Goal: Transaction & Acquisition: Purchase product/service

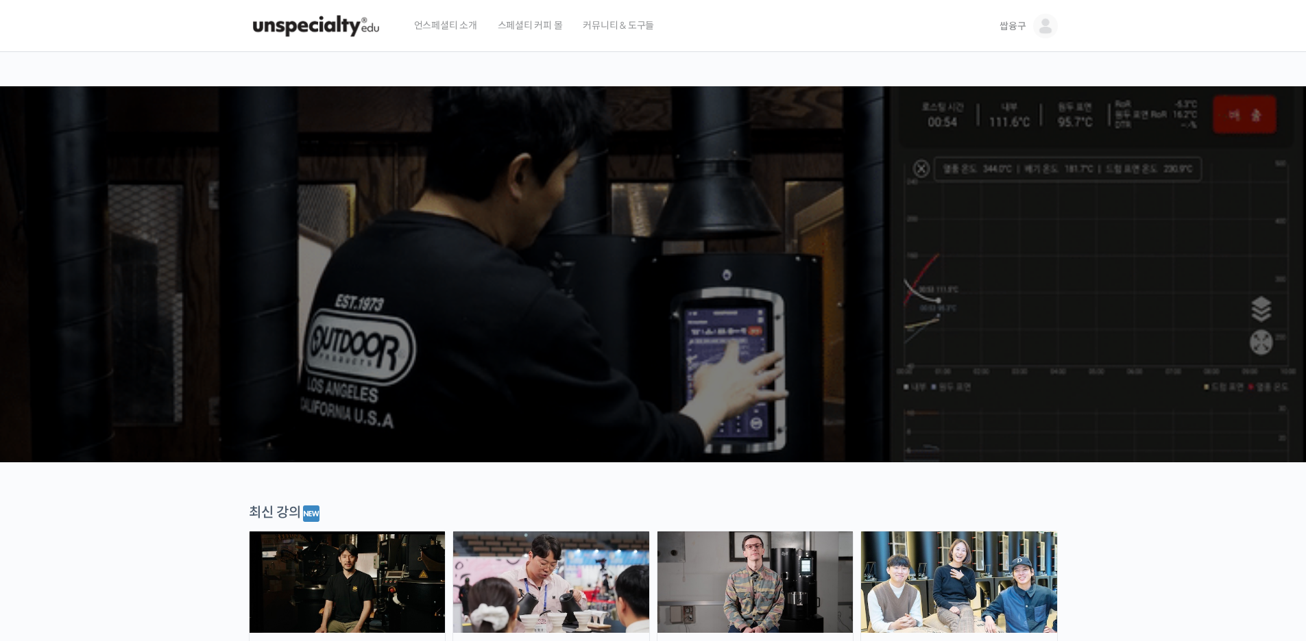
click at [1031, 23] on link "쌉융구" at bounding box center [1028, 26] width 58 height 52
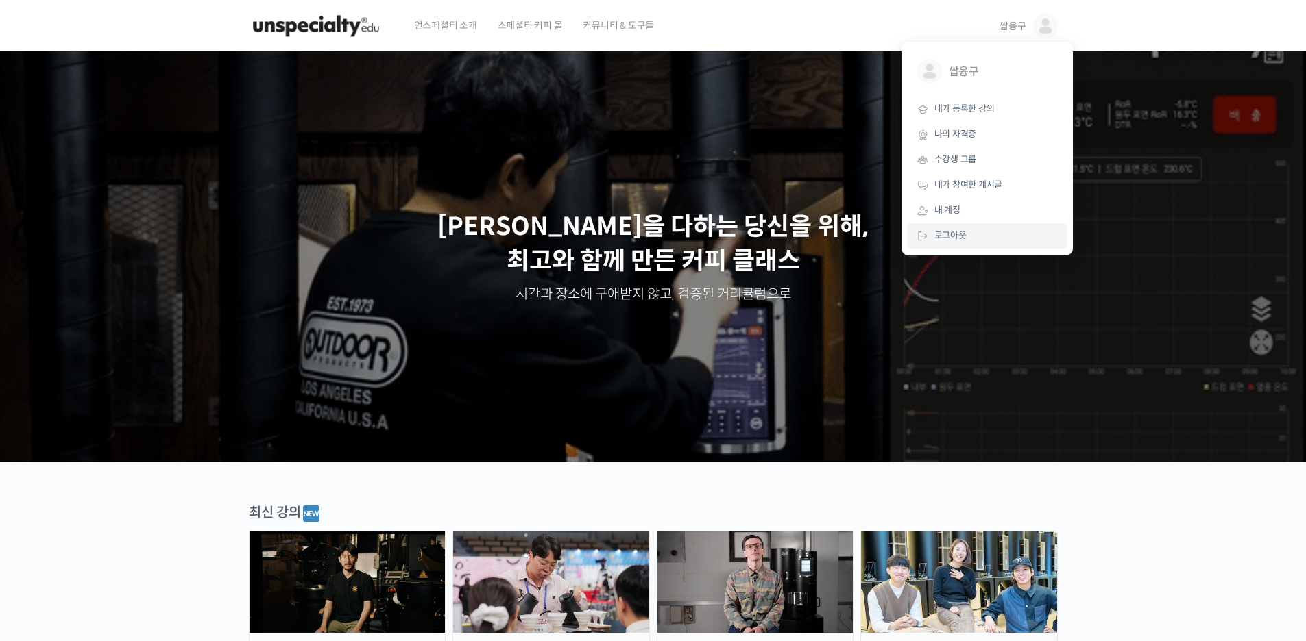
click at [945, 234] on span "로그아웃" at bounding box center [950, 236] width 32 height 12
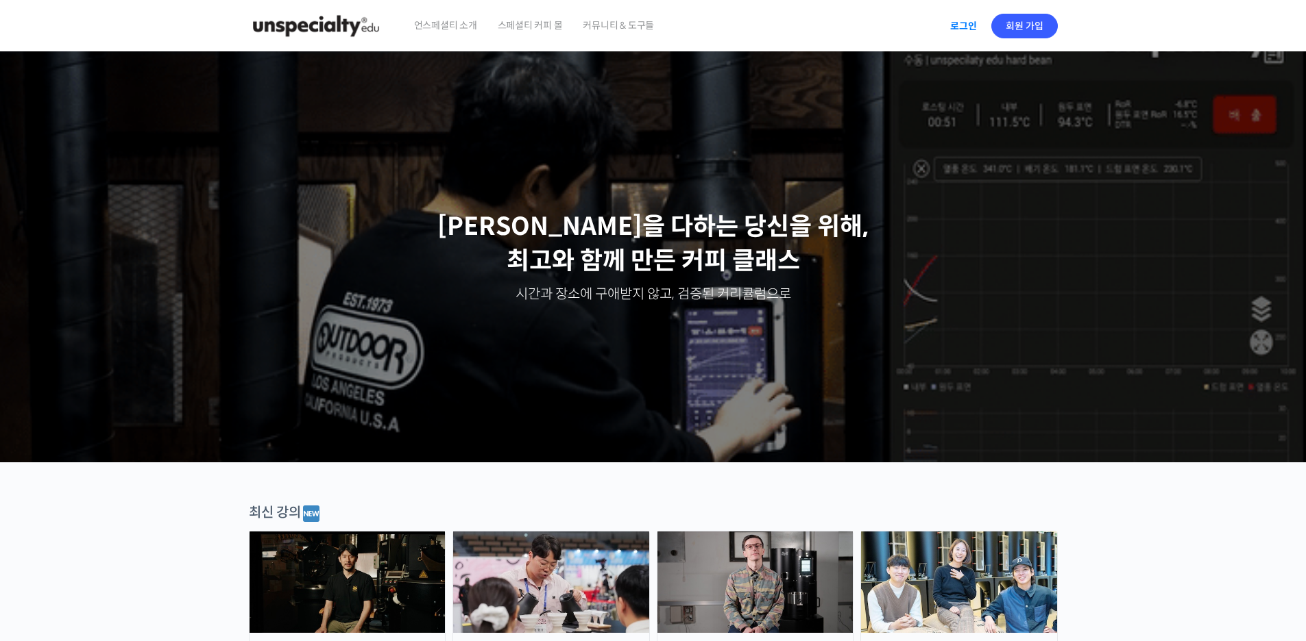
click at [965, 27] on link "로그인" at bounding box center [963, 26] width 43 height 32
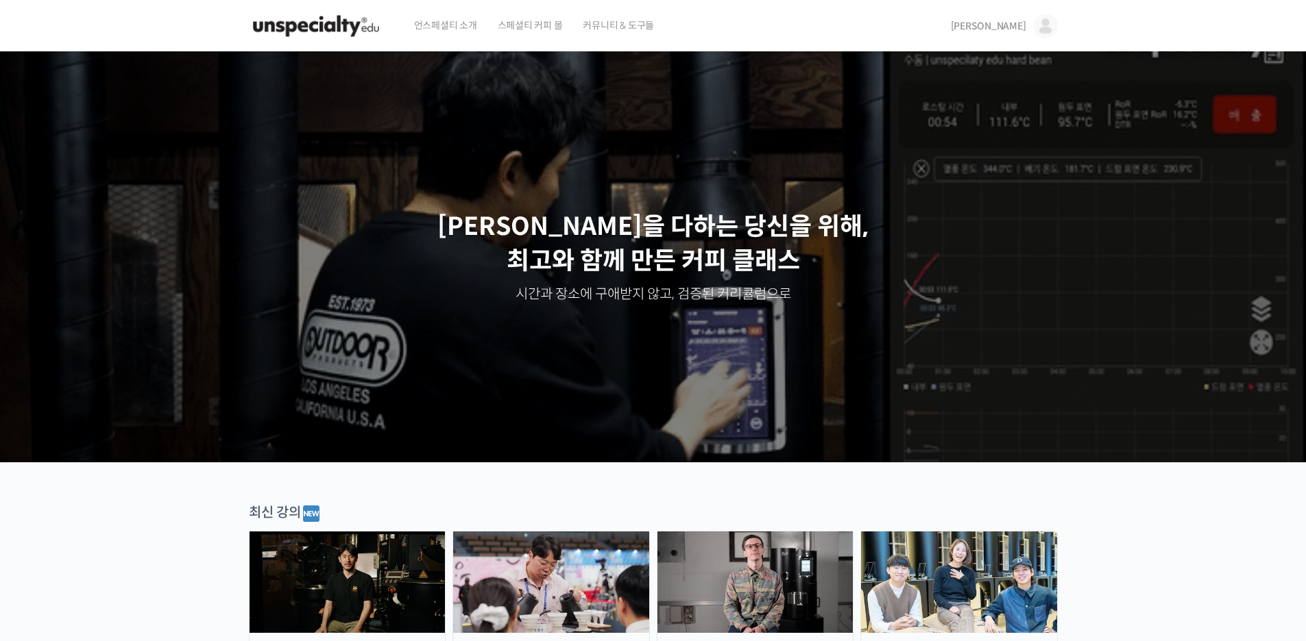
click at [1040, 30] on img at bounding box center [1045, 26] width 25 height 25
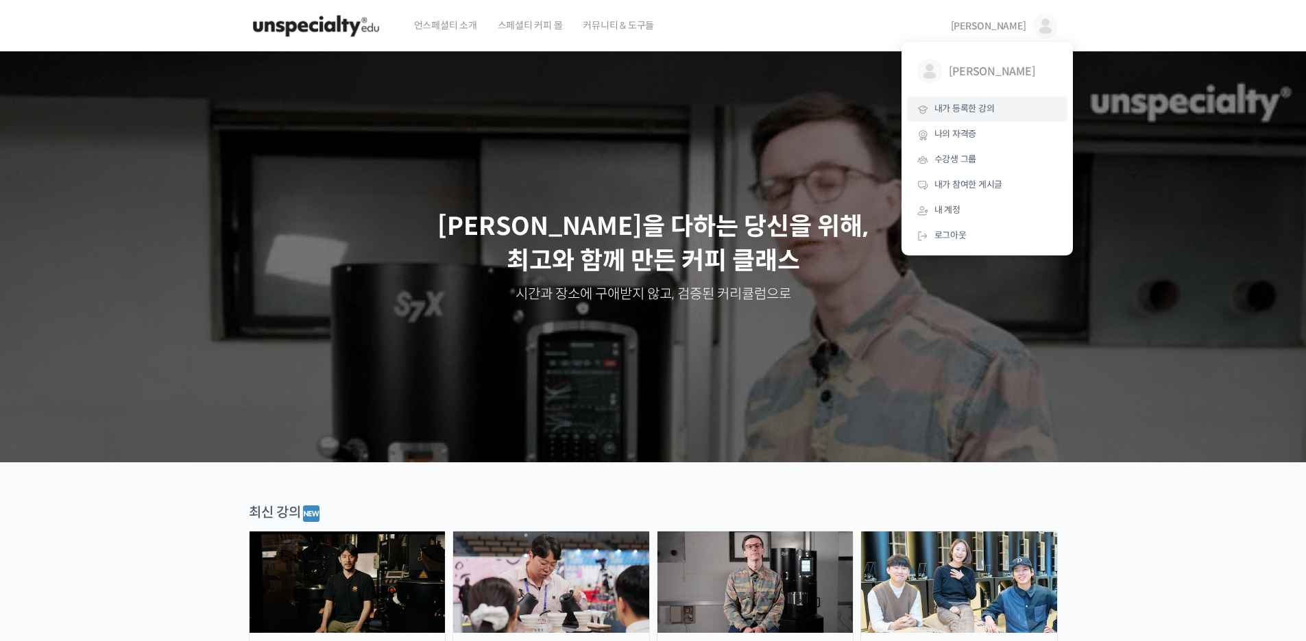
click at [975, 114] on span "내가 등록한 강의" at bounding box center [964, 109] width 60 height 12
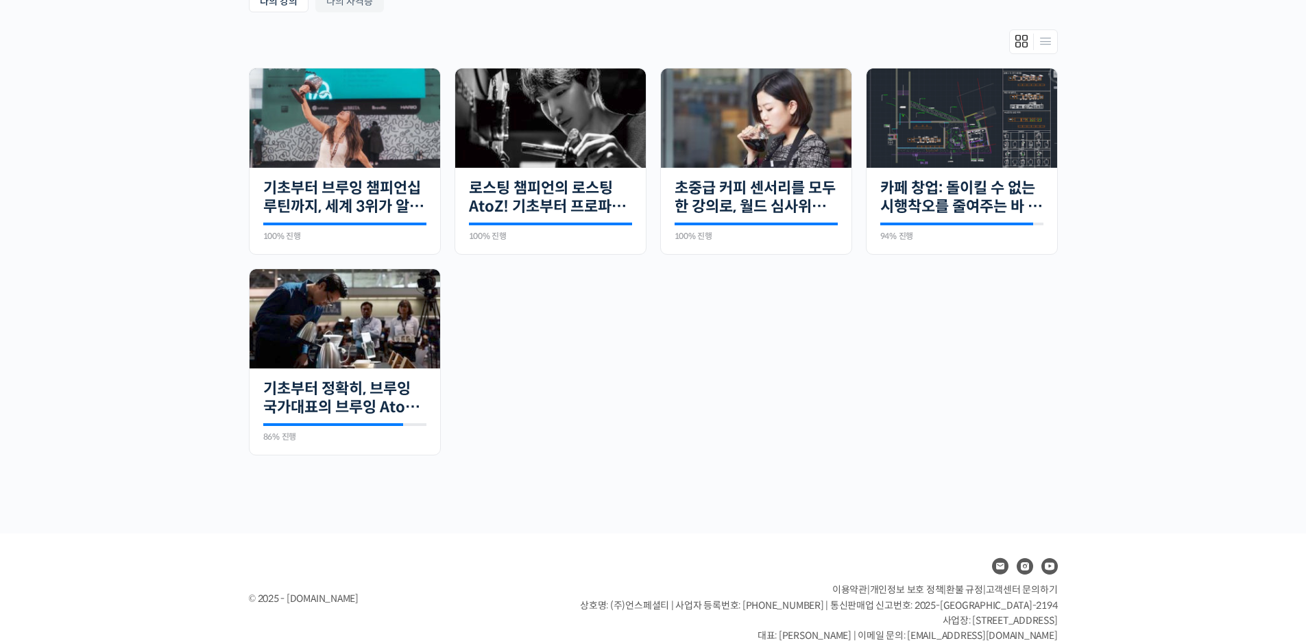
scroll to position [101, 0]
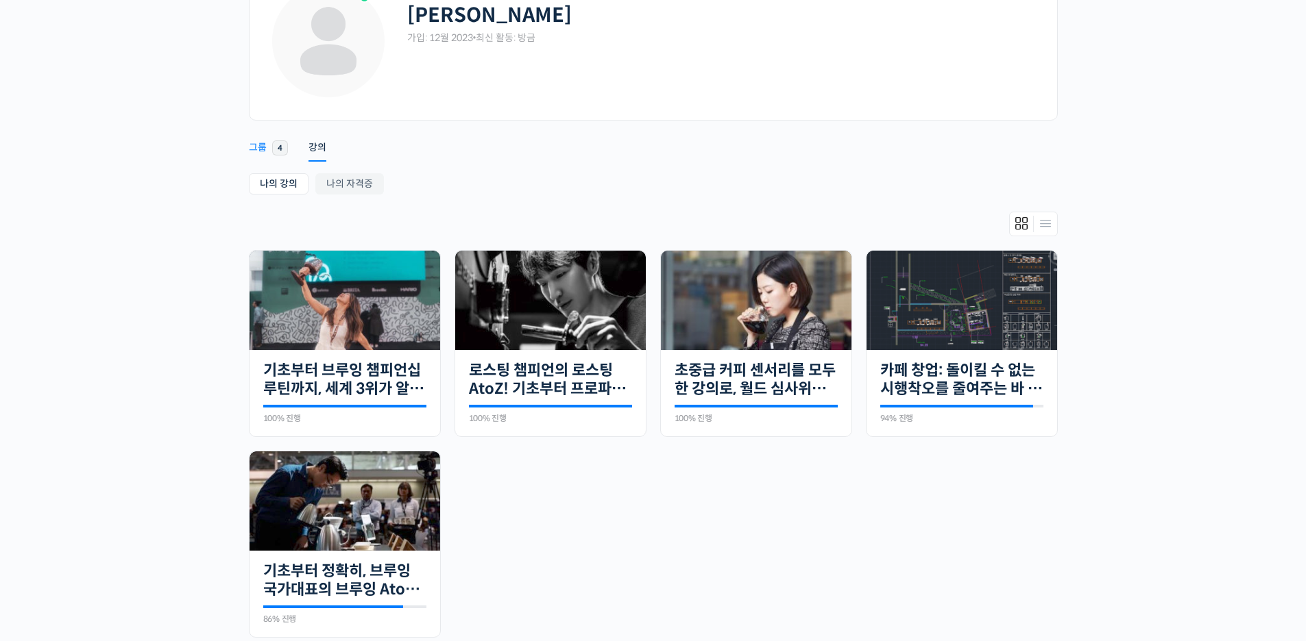
click at [267, 156] on link "그룹 4" at bounding box center [268, 141] width 39 height 35
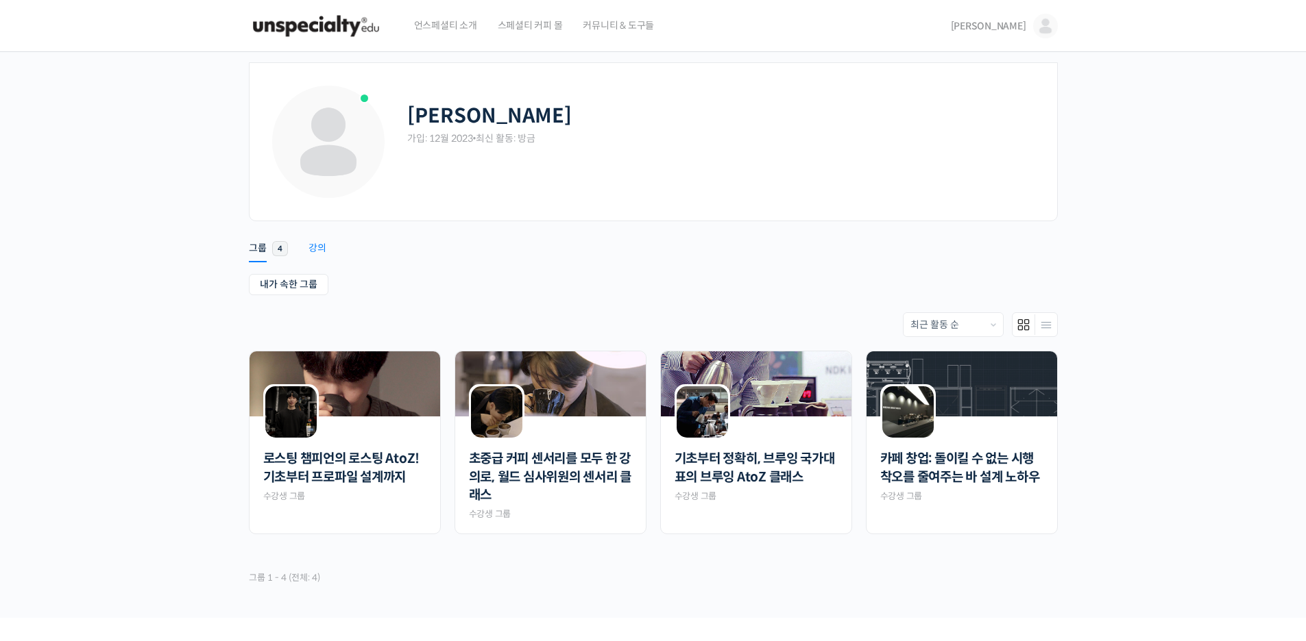
click at [323, 244] on div "강의" at bounding box center [317, 252] width 18 height 21
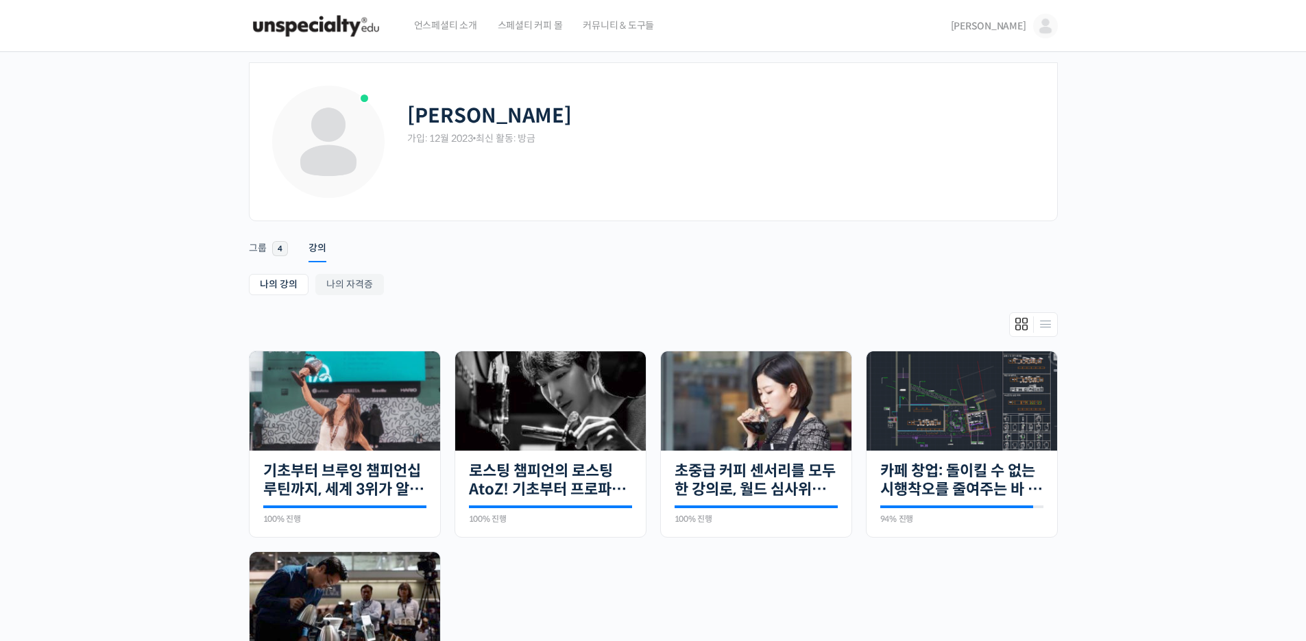
click at [1041, 26] on img at bounding box center [1045, 26] width 25 height 25
click at [944, 235] on span "로그아웃" at bounding box center [950, 236] width 32 height 12
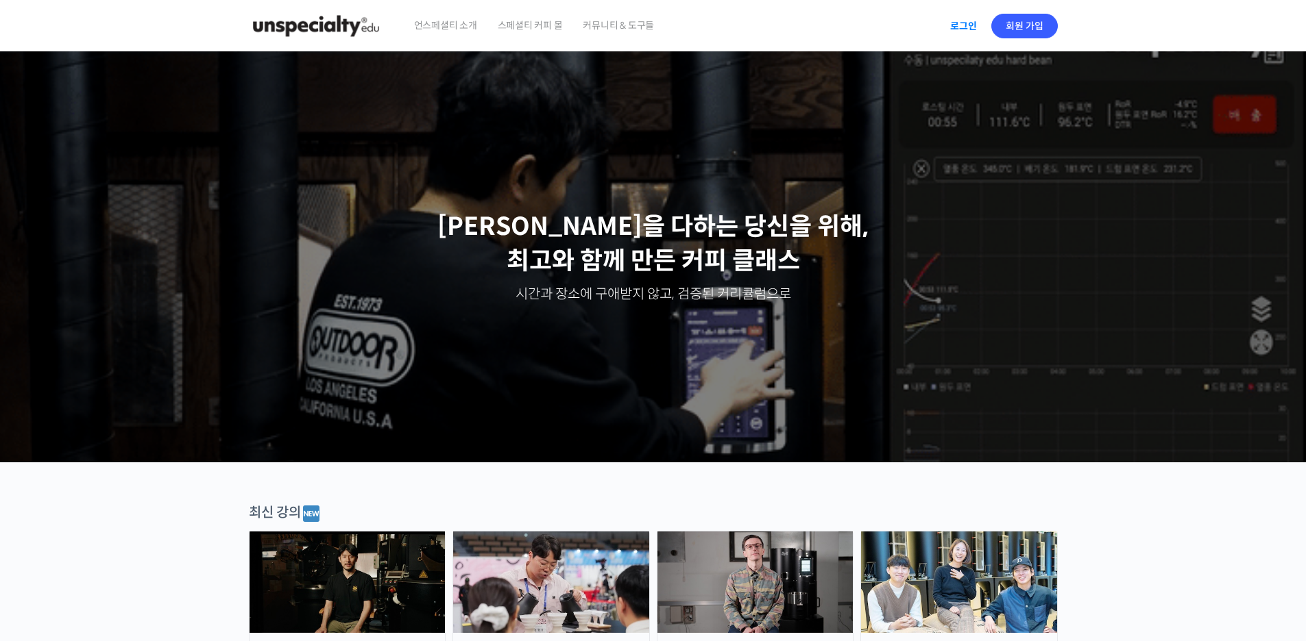
click at [971, 31] on link "로그인" at bounding box center [963, 26] width 43 height 32
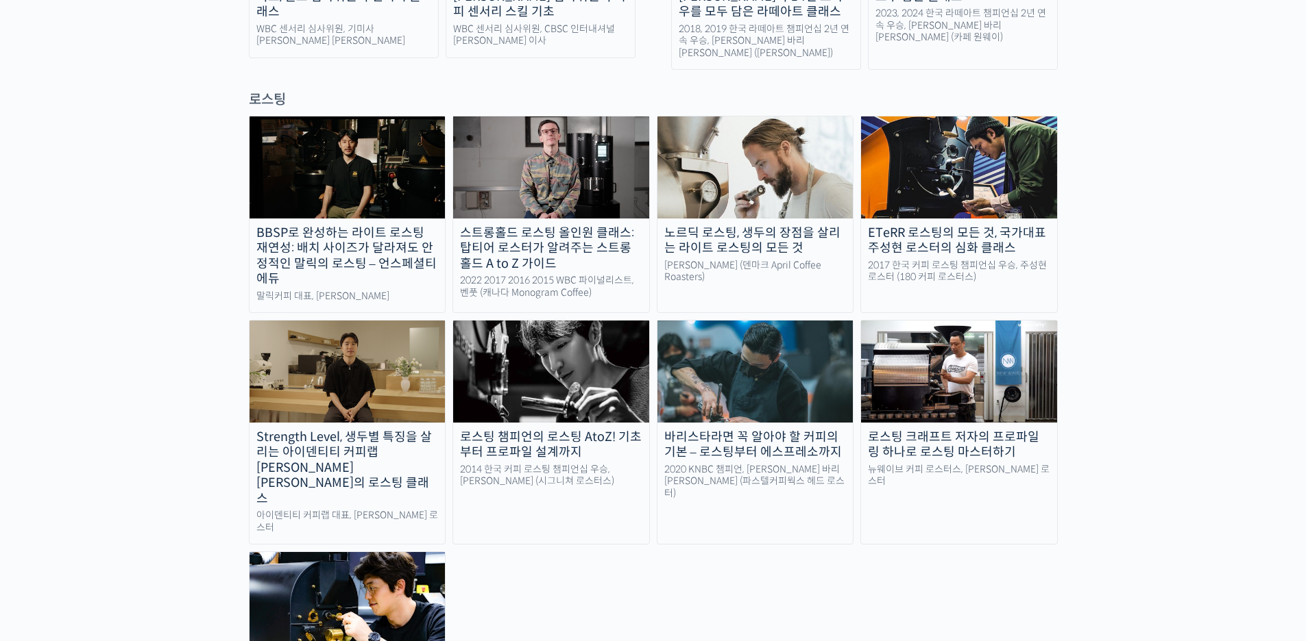
scroll to position [1165, 0]
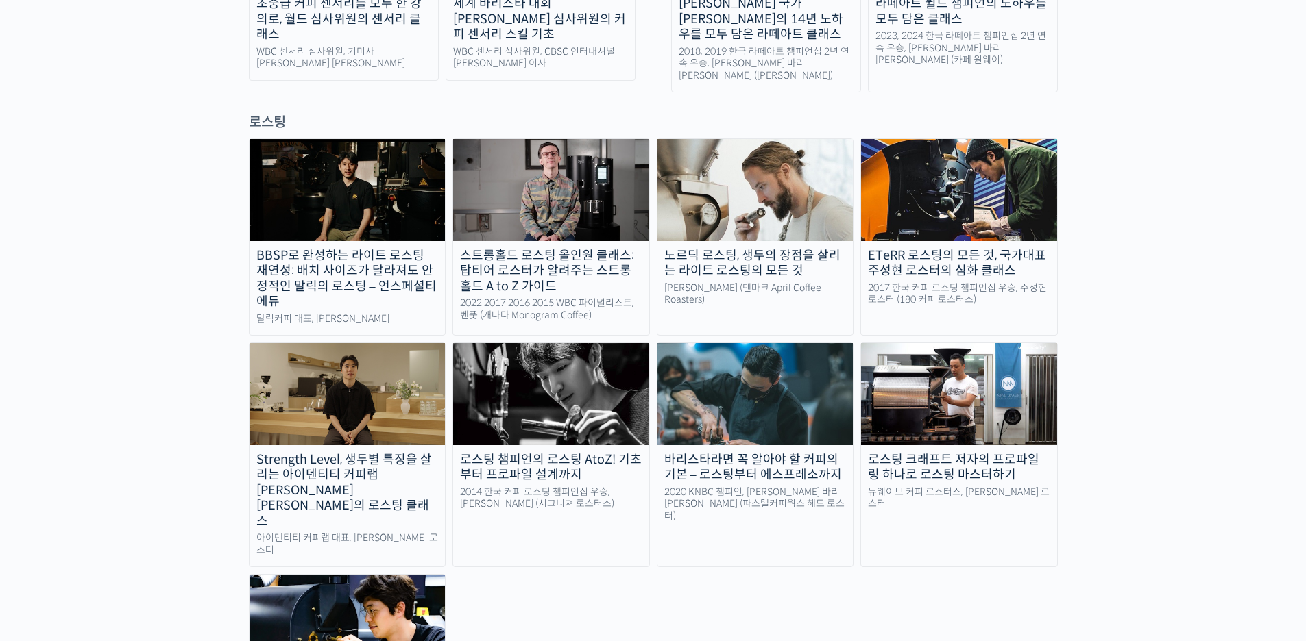
click at [960, 248] on div "ETeRR 로스팅의 모든 것, 국가대표 주성현 로스터의 심화 클래스" at bounding box center [959, 263] width 196 height 31
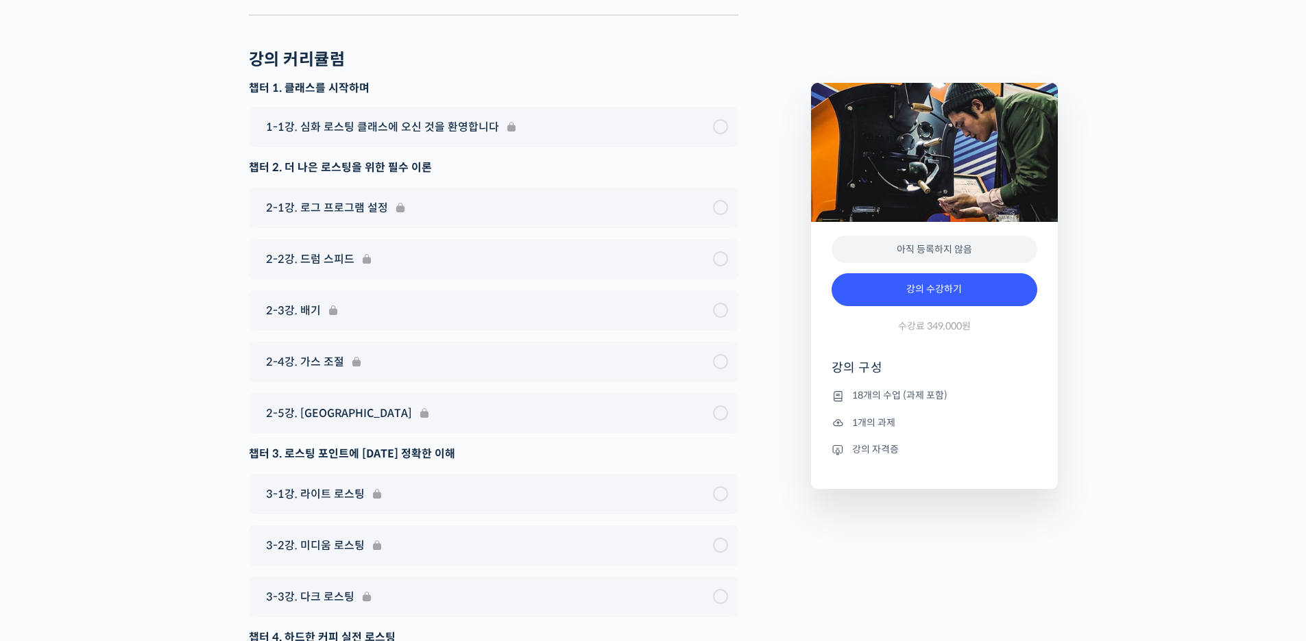
scroll to position [7476, 0]
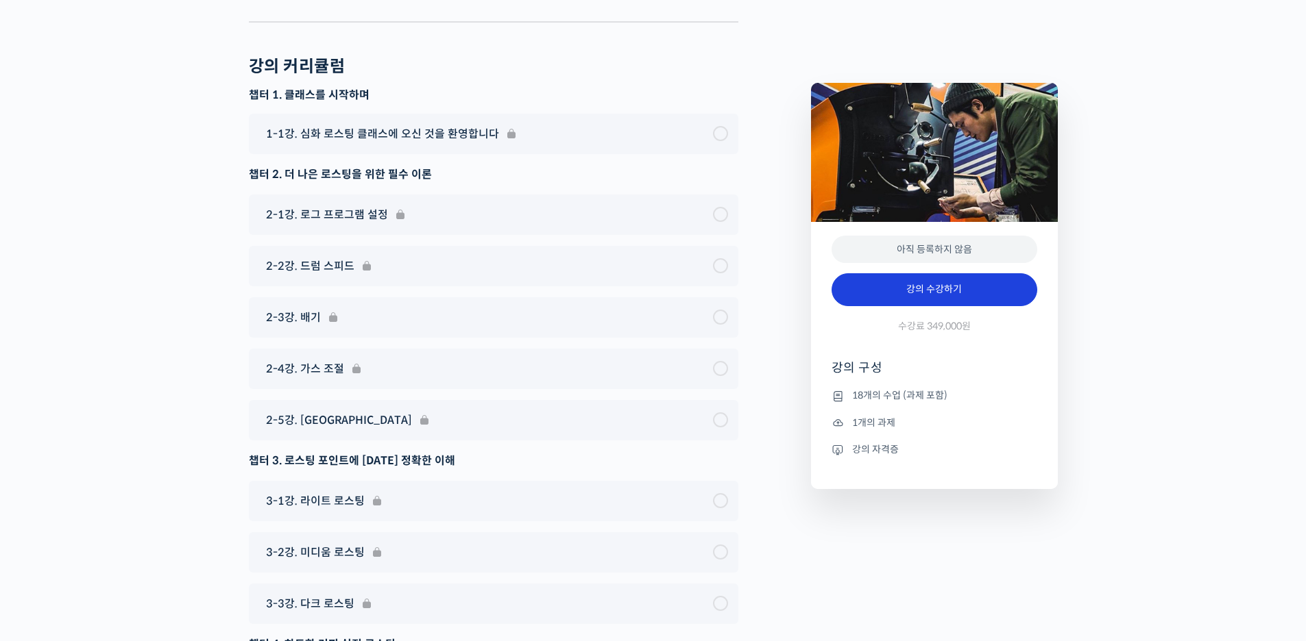
click at [986, 281] on link "강의 수강하기" at bounding box center [934, 289] width 206 height 33
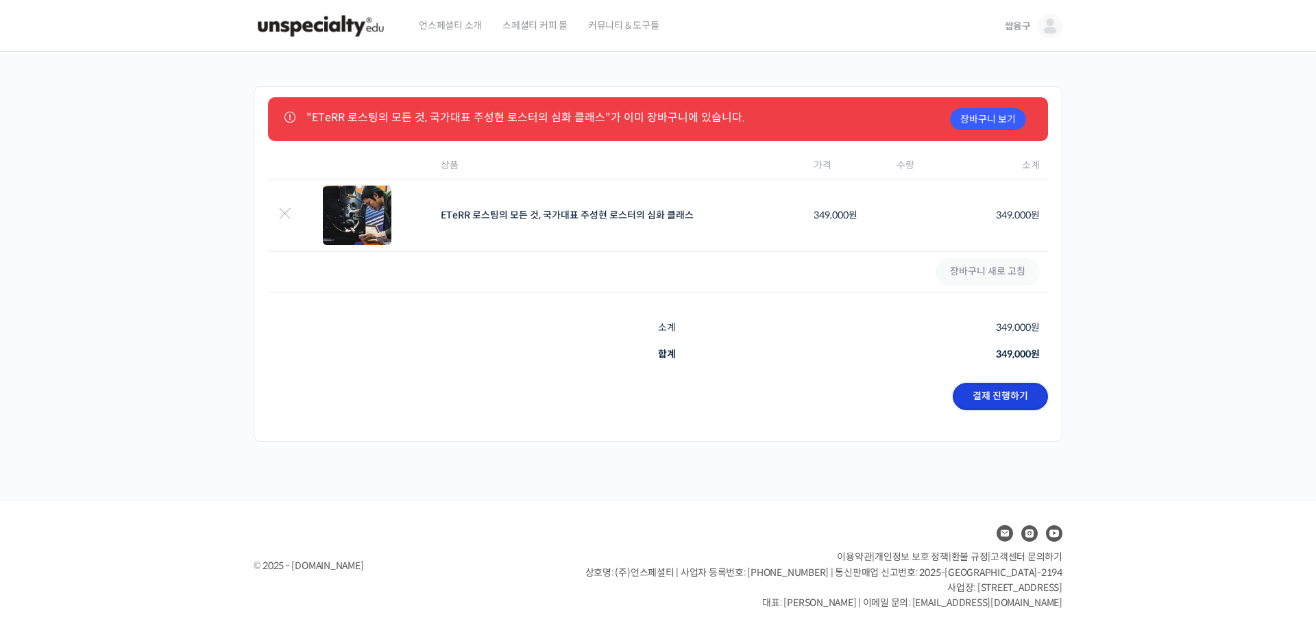
click at [1011, 402] on link "결제 진행하기" at bounding box center [1000, 396] width 95 height 27
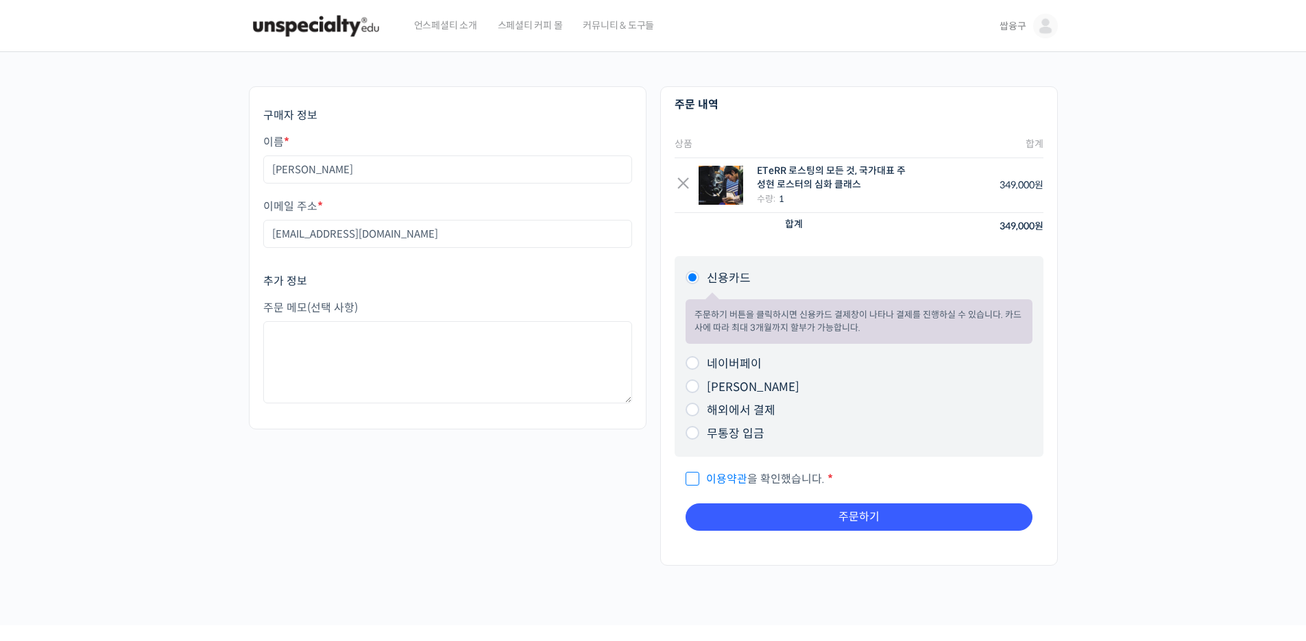
click at [748, 371] on label "네이버페이" at bounding box center [734, 364] width 55 height 14
click at [699, 370] on input "네이버페이" at bounding box center [692, 363] width 14 height 14
radio input "true"
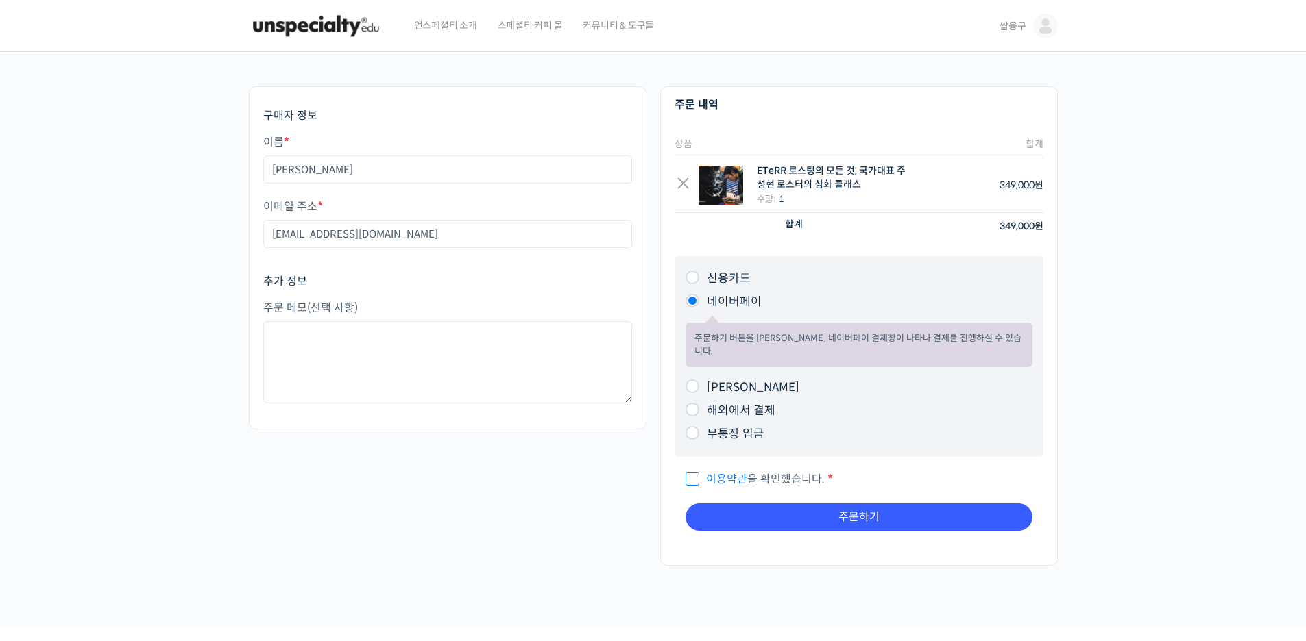
click at [695, 472] on span "이용약관 을 확인했습니다." at bounding box center [754, 479] width 139 height 14
click at [694, 469] on input "이용약관 을 확인했습니다. *" at bounding box center [689, 473] width 9 height 9
checkbox input "true"
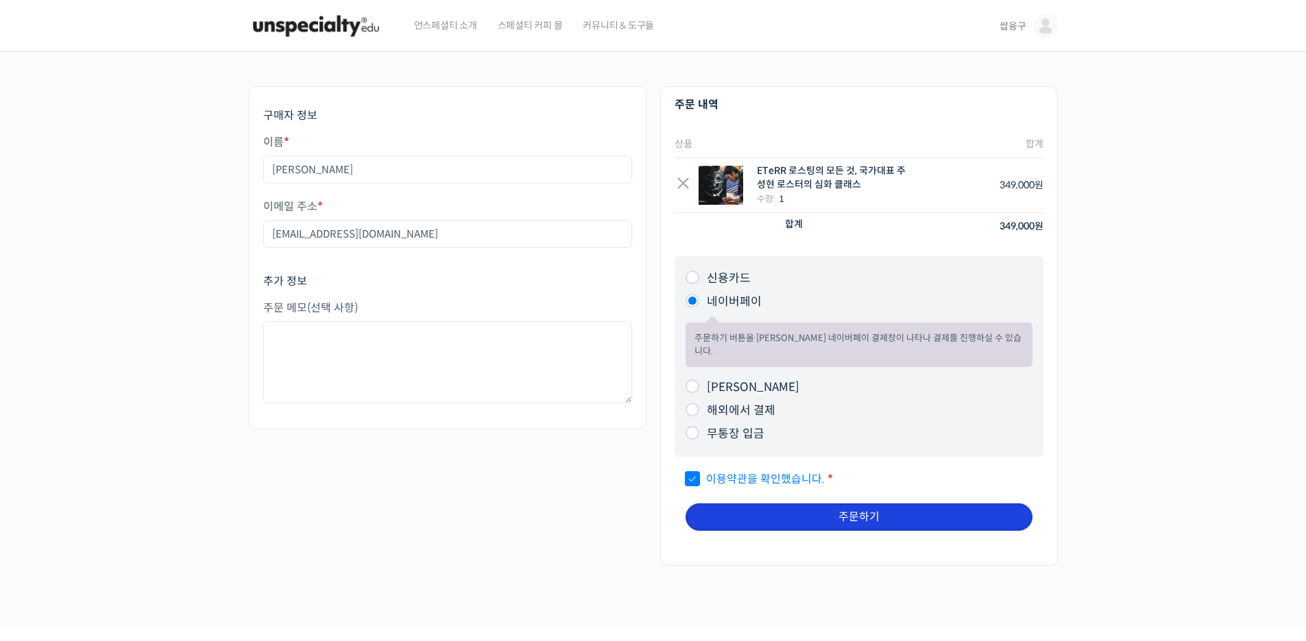
click at [788, 517] on button "주문하기" at bounding box center [858, 517] width 347 height 27
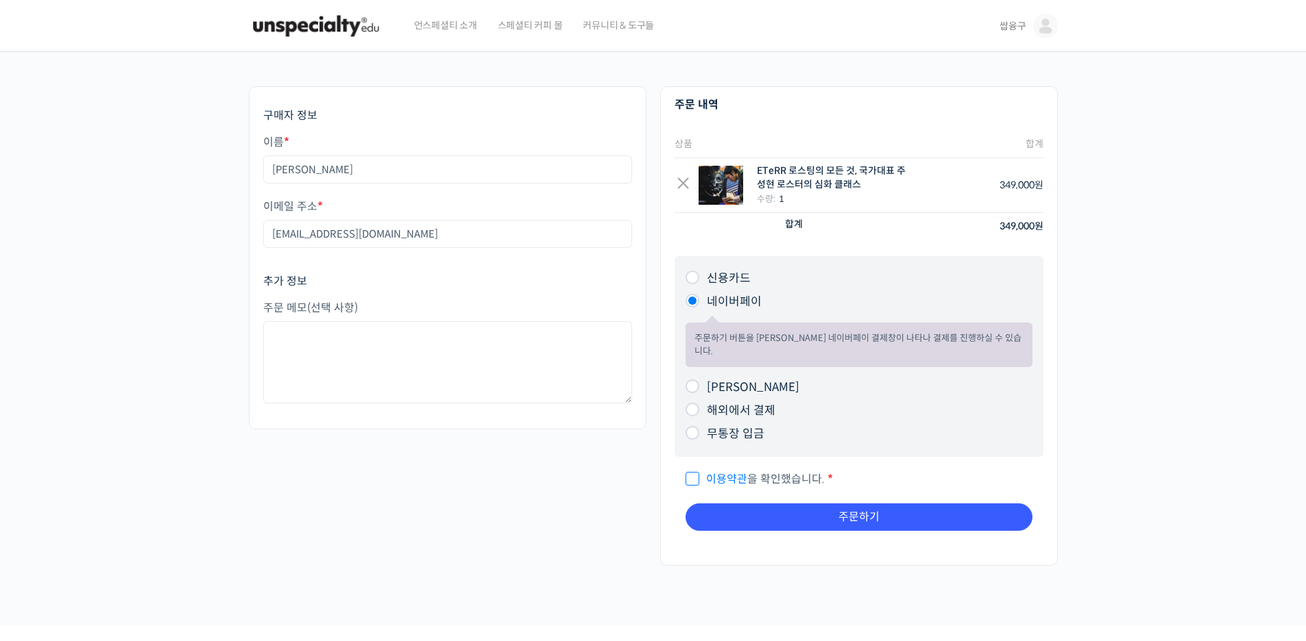
click at [331, 29] on img at bounding box center [316, 25] width 134 height 41
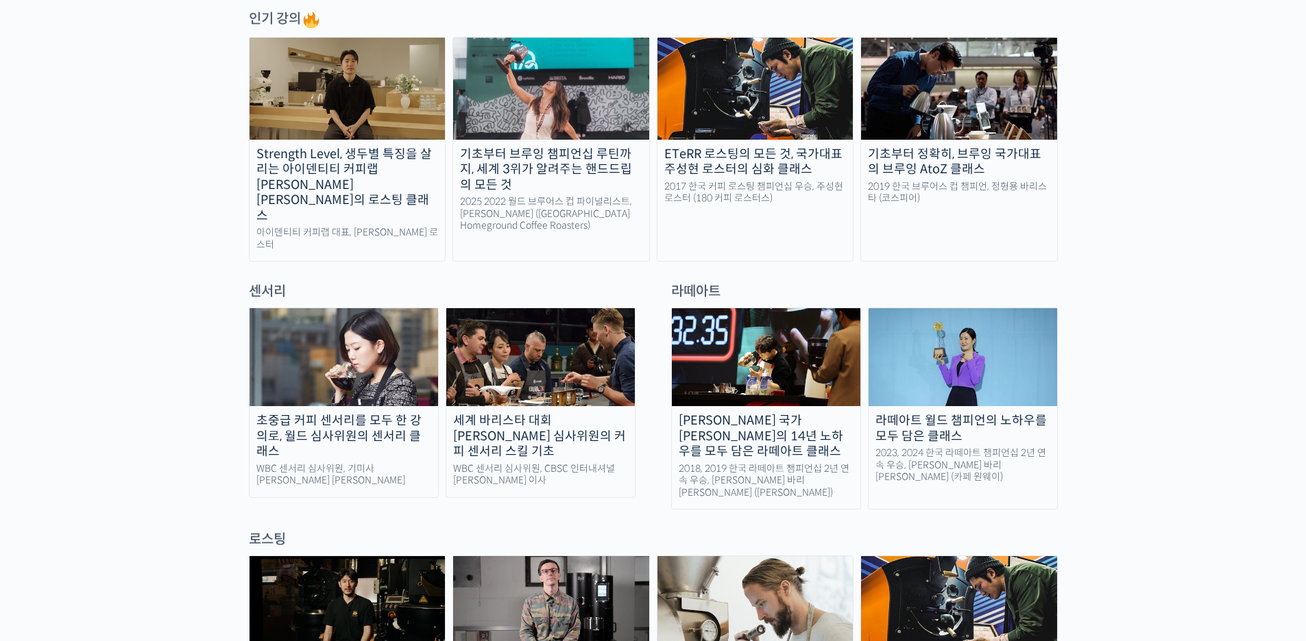
scroll to position [959, 0]
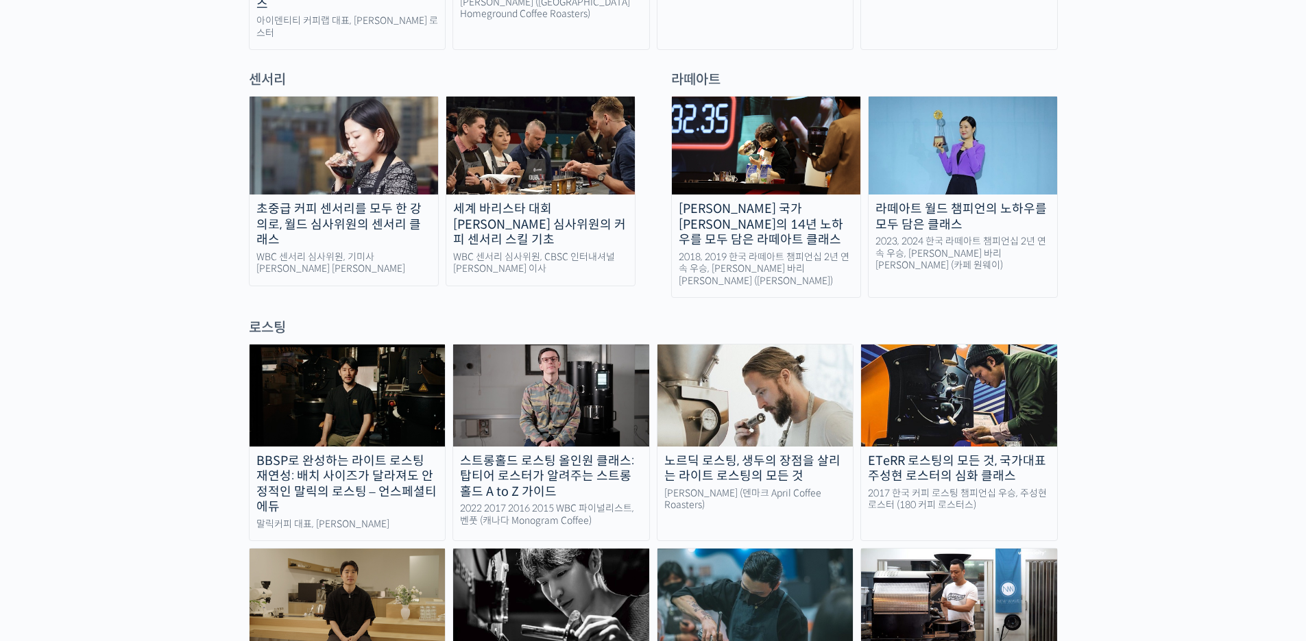
click at [915, 392] on img at bounding box center [959, 395] width 196 height 101
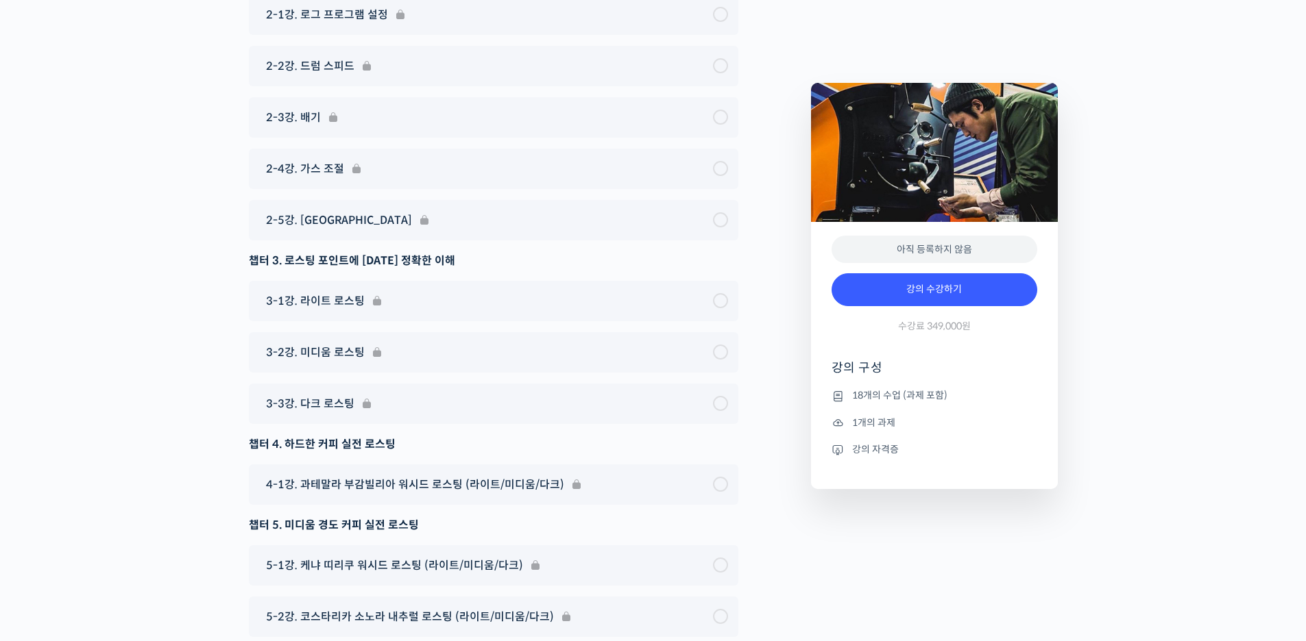
scroll to position [7676, 0]
click at [870, 277] on link "강의 수강하기" at bounding box center [934, 289] width 206 height 33
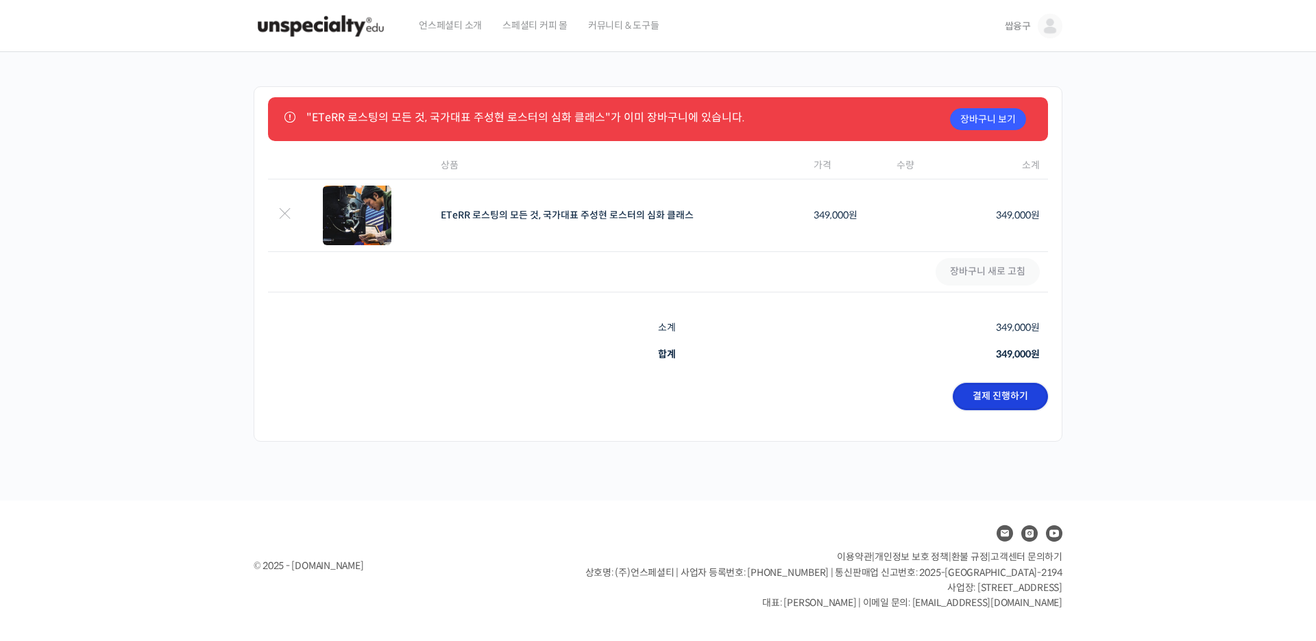
click at [986, 403] on link "결제 진행하기" at bounding box center [1000, 396] width 95 height 27
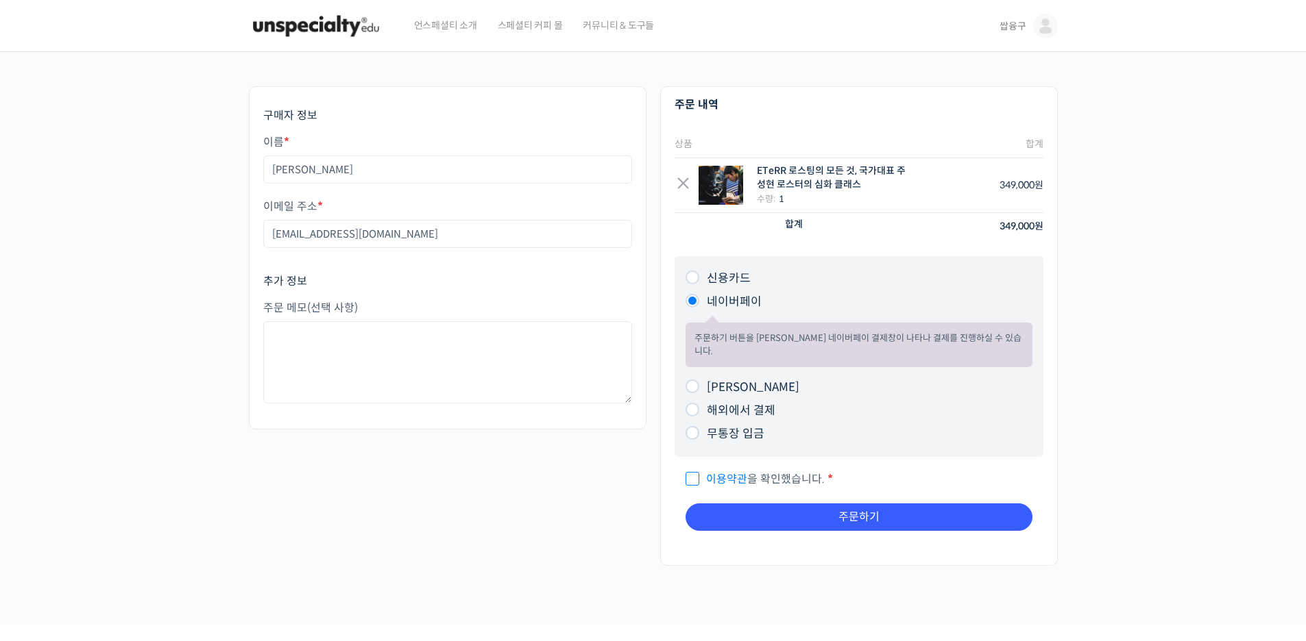
click at [742, 472] on link "이용약관" at bounding box center [726, 479] width 41 height 14
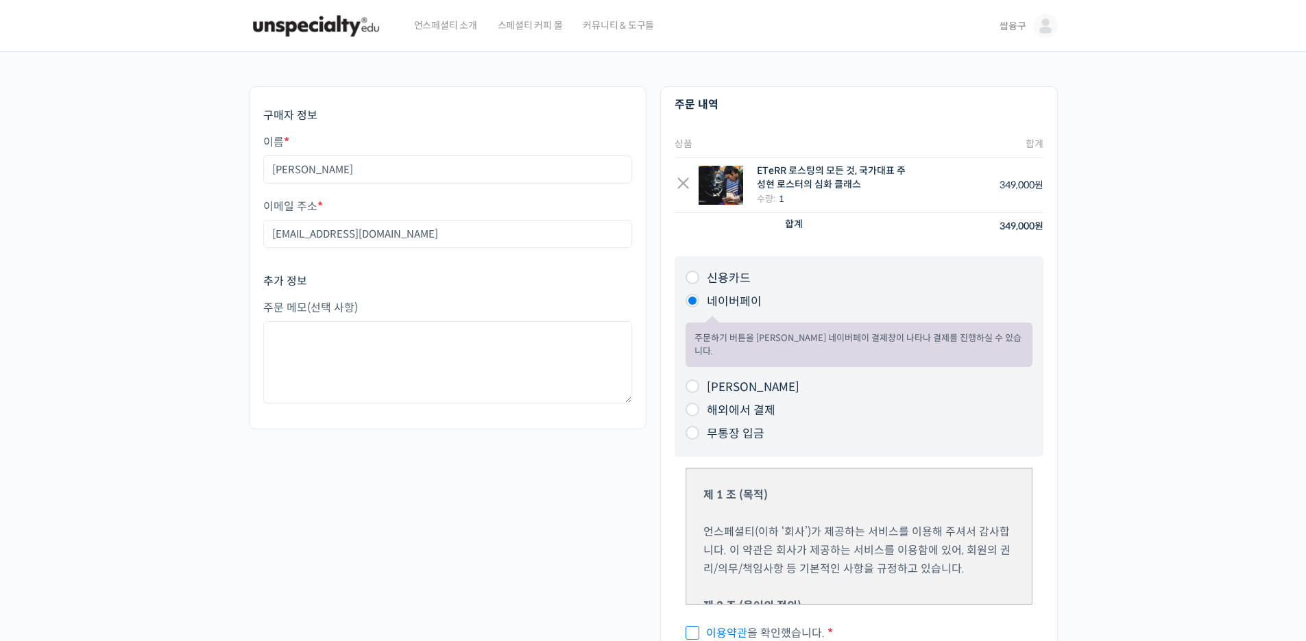
click at [699, 626] on span "이용약관 을 확인했습니다." at bounding box center [754, 633] width 139 height 14
click at [694, 623] on input "이용약관 을 확인했습니다. *" at bounding box center [689, 627] width 9 height 9
checkbox input "true"
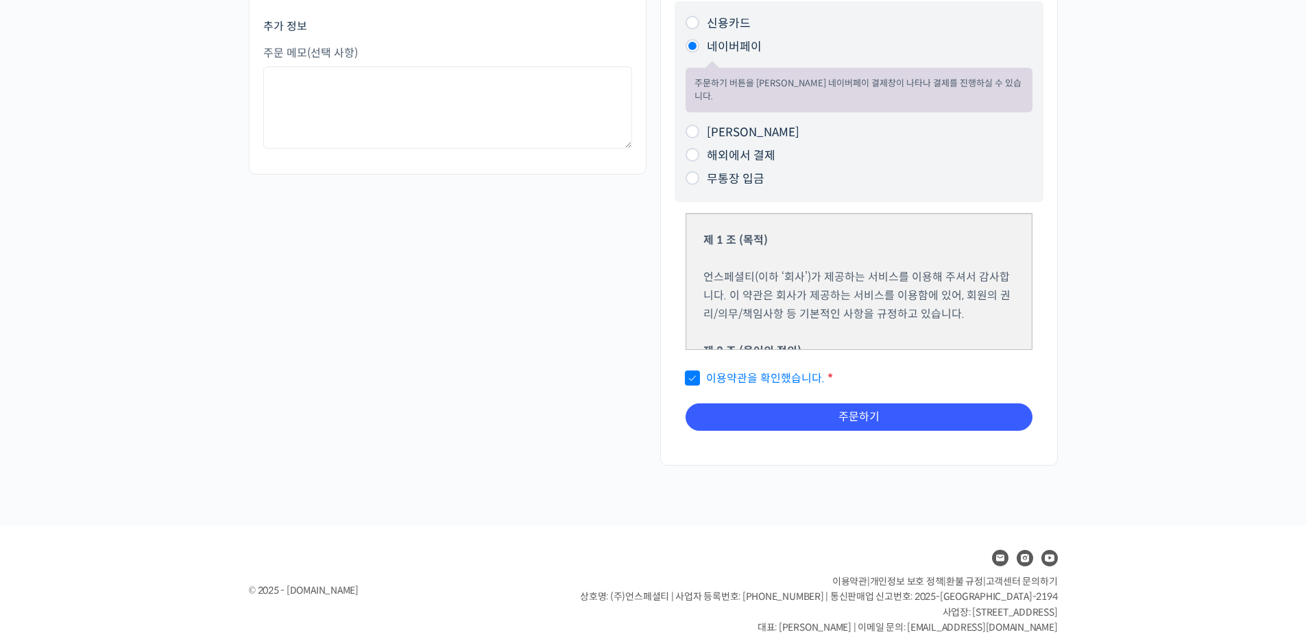
scroll to position [256, 0]
click at [792, 386] on div "제 1 조 (목적) 언스페셜티(이하 ‘회사’)가 제공하는 서비스를 이용해 주셔서 감사합니다. 이 약관은 회사가 제공하는 서비스를 이용함에 있어…" at bounding box center [858, 321] width 369 height 240
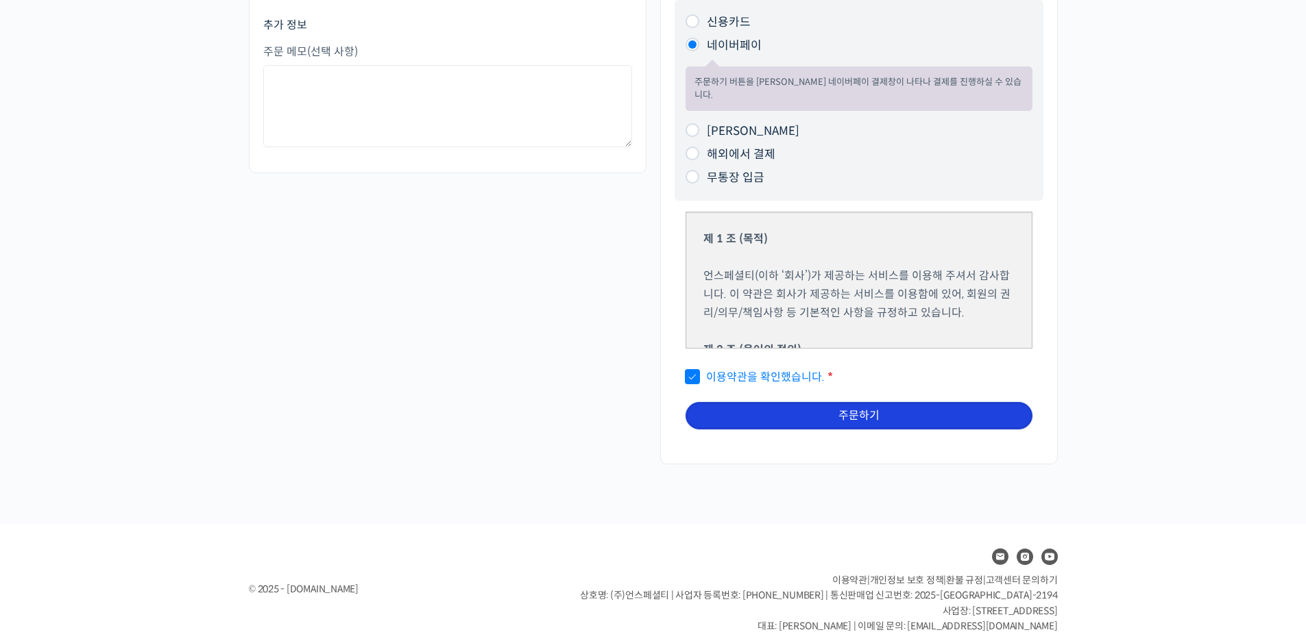
click at [792, 402] on button "주문하기" at bounding box center [858, 415] width 347 height 27
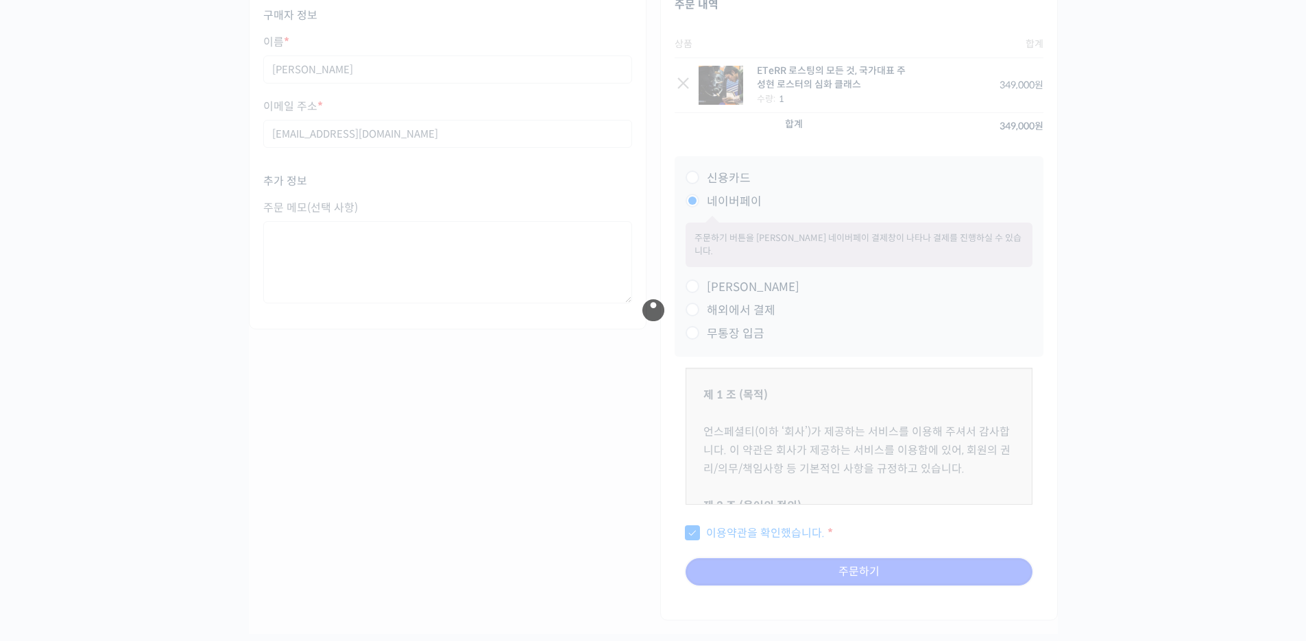
scroll to position [0, 0]
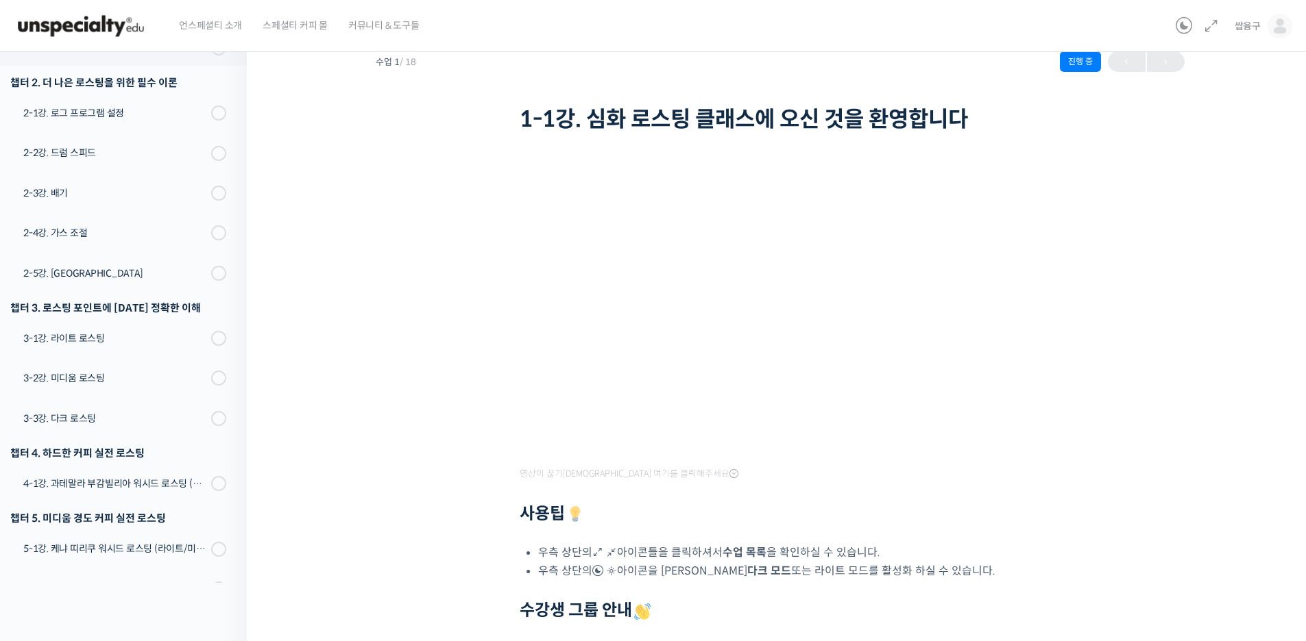
scroll to position [69, 0]
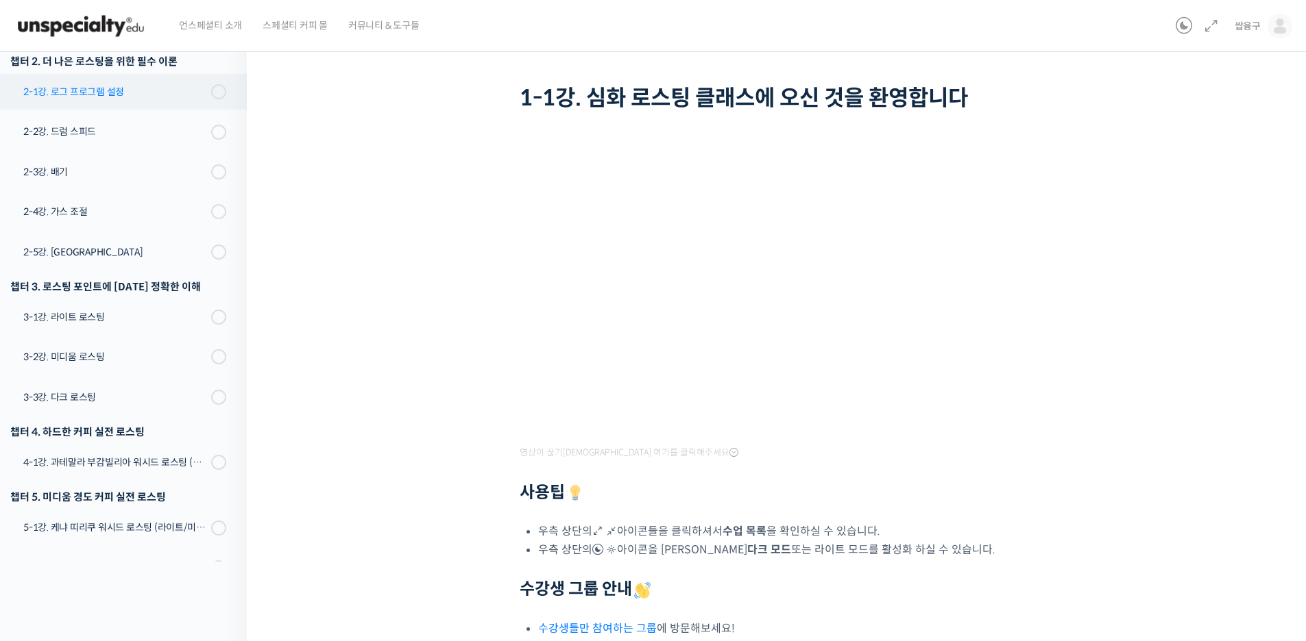
click at [114, 85] on div "2-1강. 로그 프로그램 설정" at bounding box center [115, 91] width 184 height 15
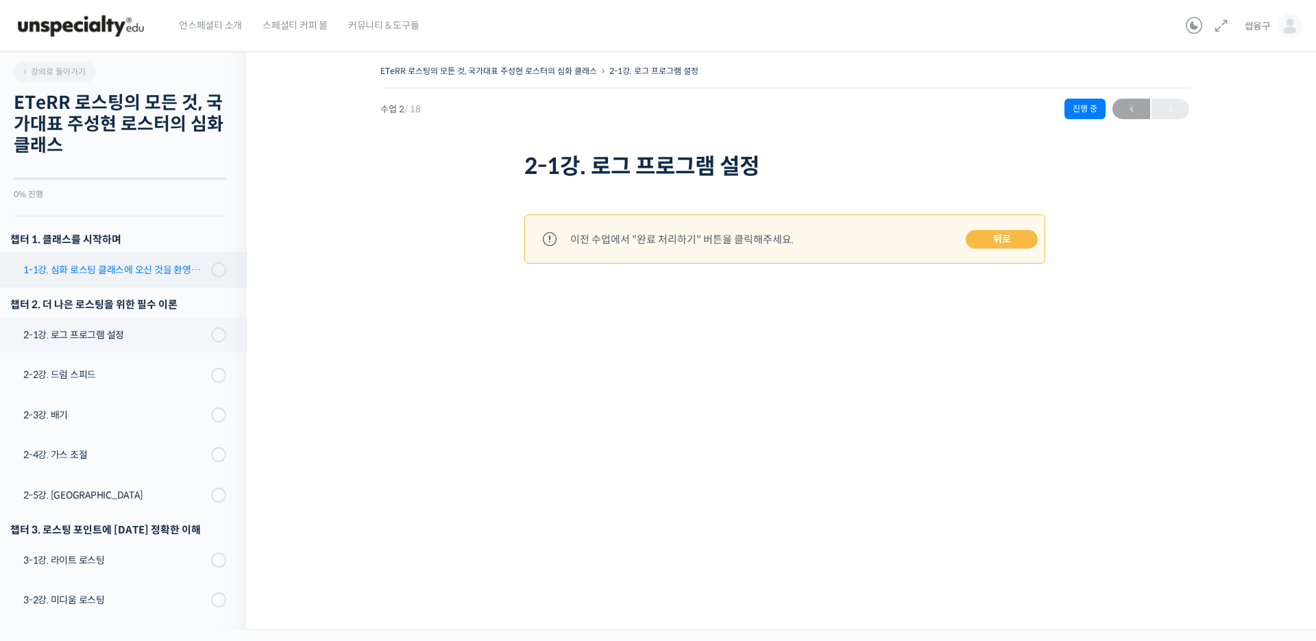
click at [107, 284] on link "1-1강. 심화 로스팅 클래스에 오신 것을 환영합니다" at bounding box center [120, 270] width 254 height 36
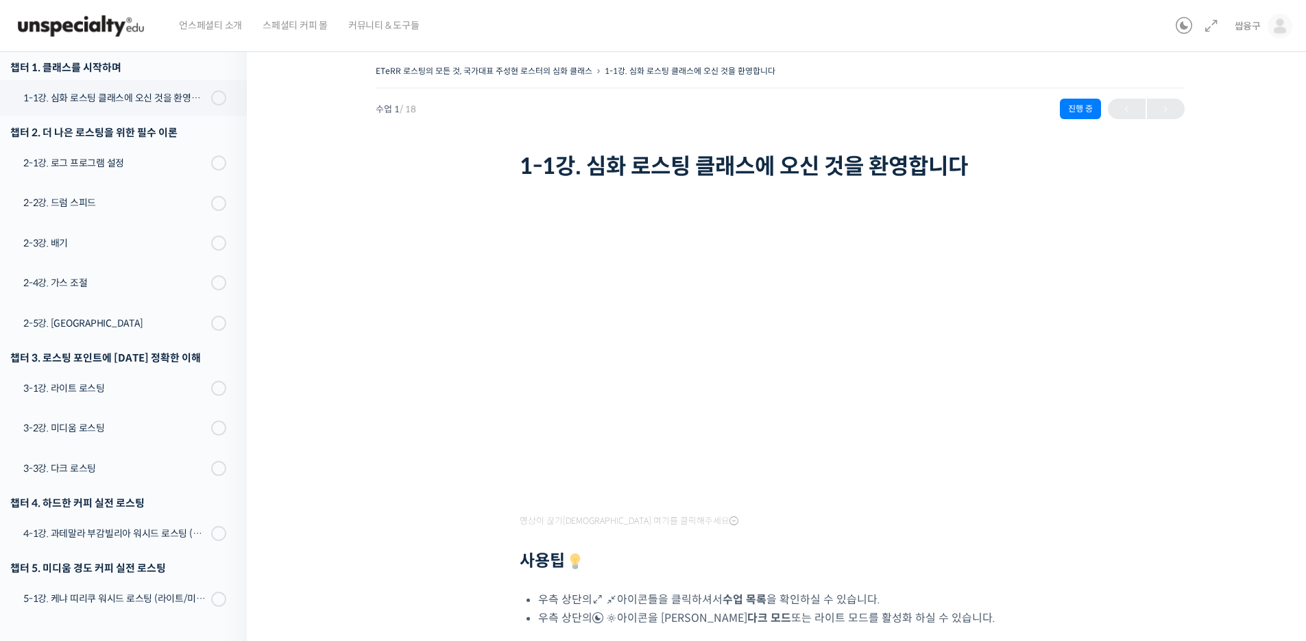
scroll to position [175, 0]
